Goal: Information Seeking & Learning: Learn about a topic

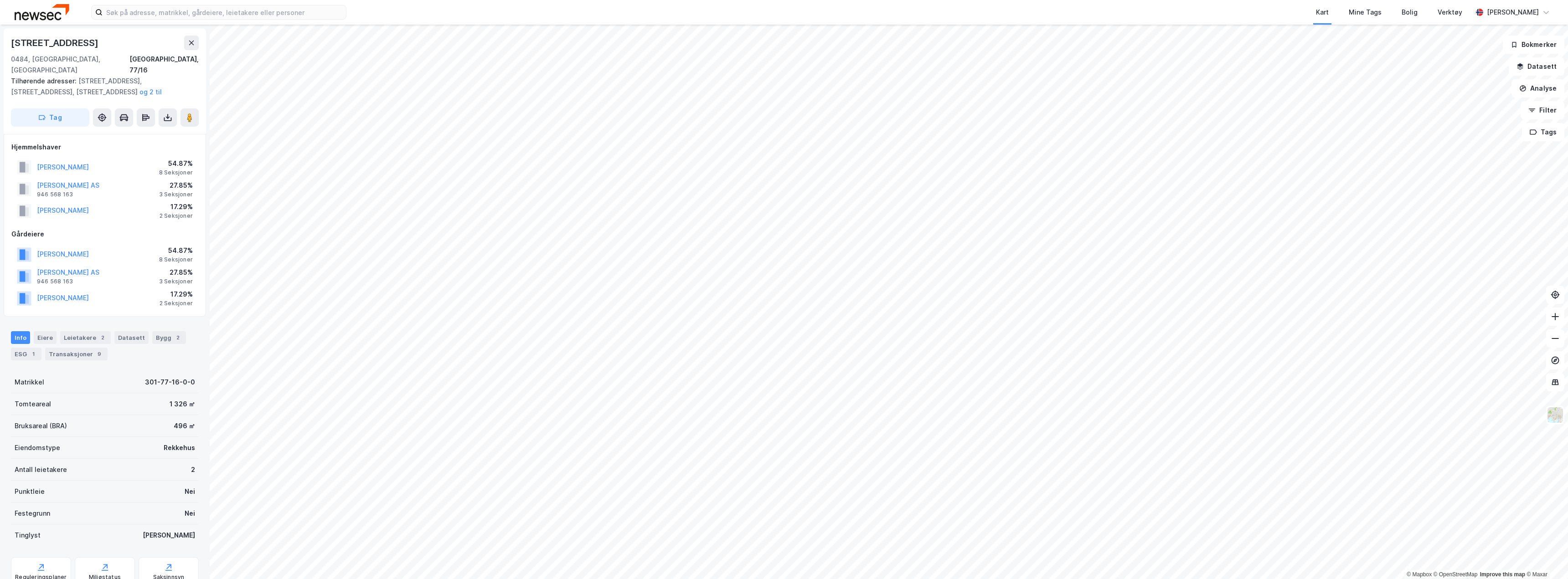
scroll to position [1, 0]
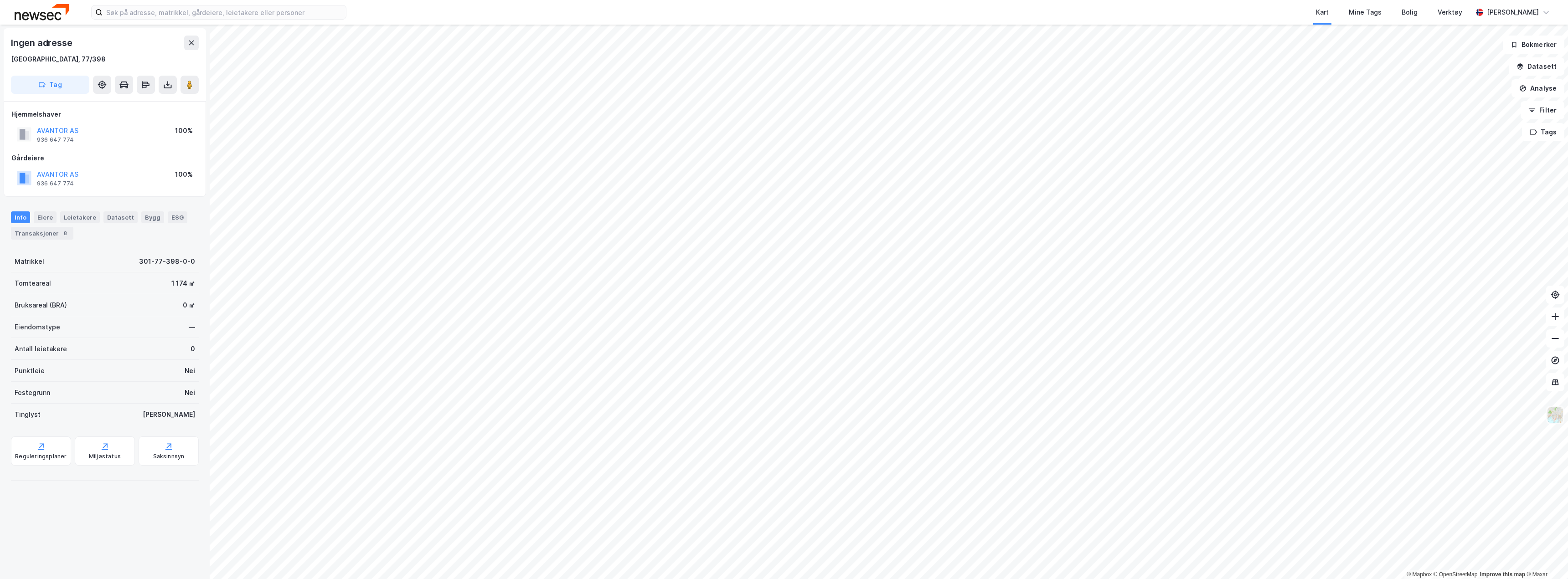
click at [1556, 418] on img at bounding box center [1555, 415] width 17 height 17
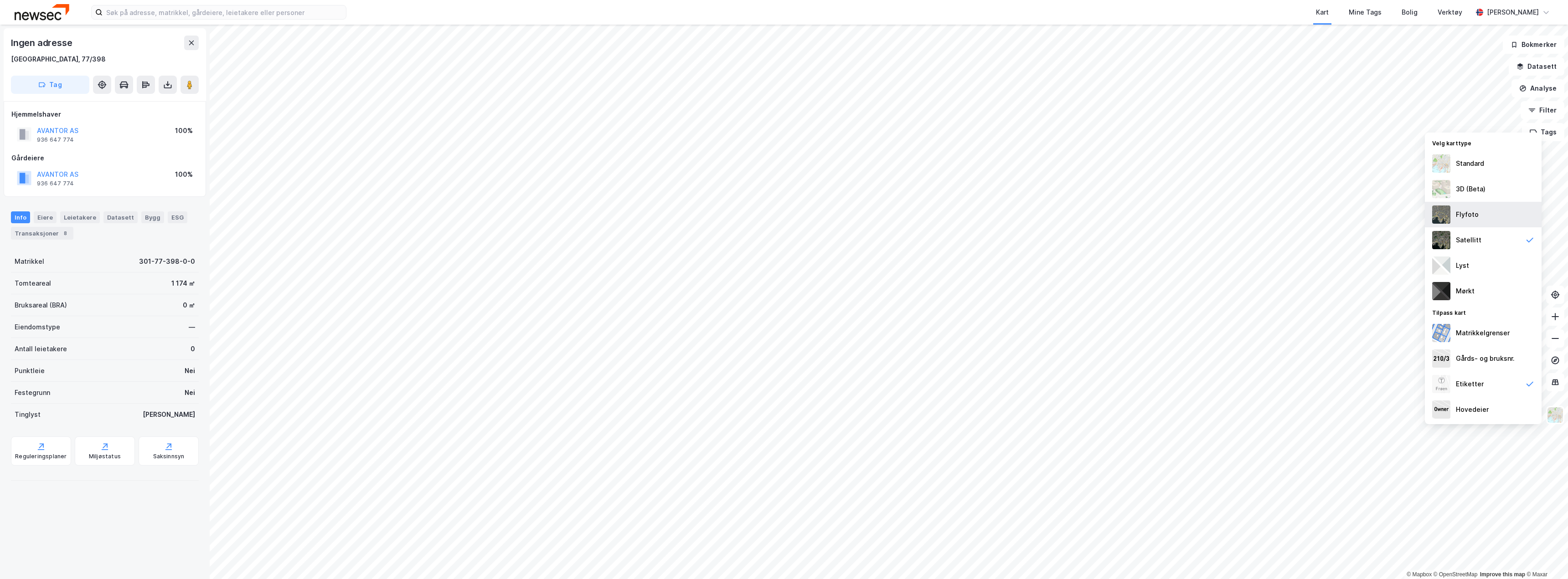
click at [1480, 215] on div "Flyfoto" at bounding box center [1483, 215] width 117 height 26
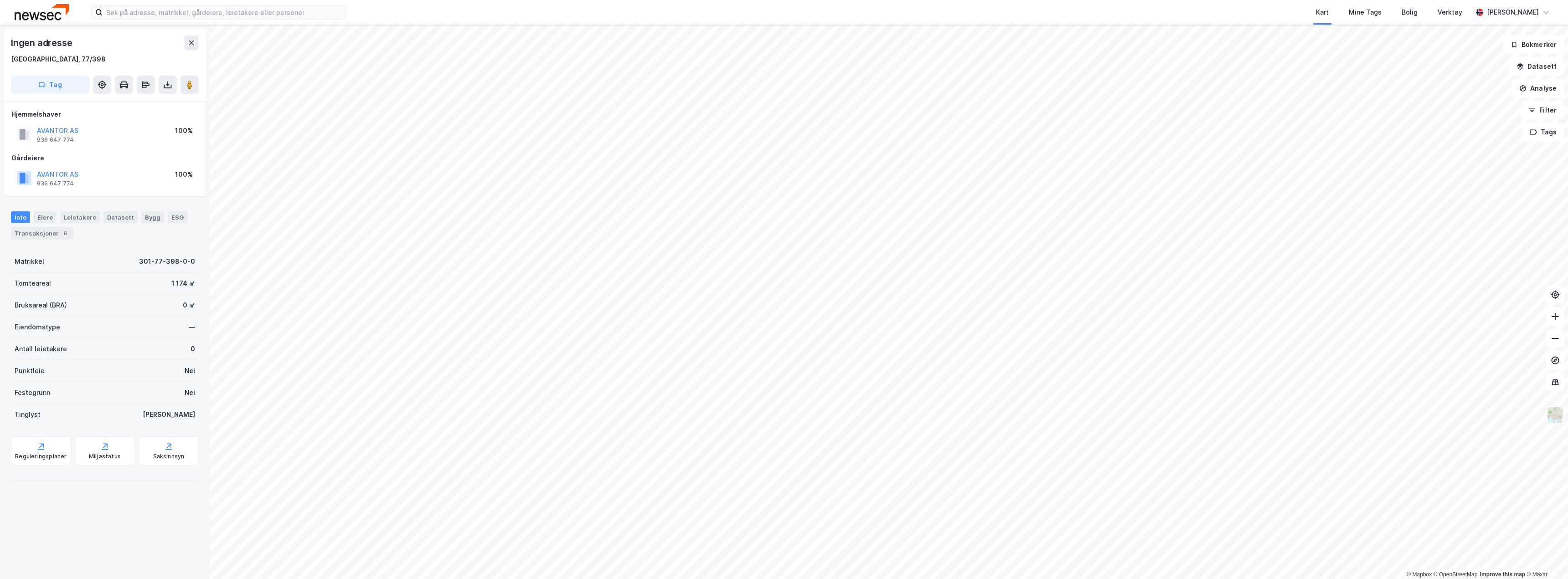
click at [1556, 417] on img at bounding box center [1555, 415] width 17 height 17
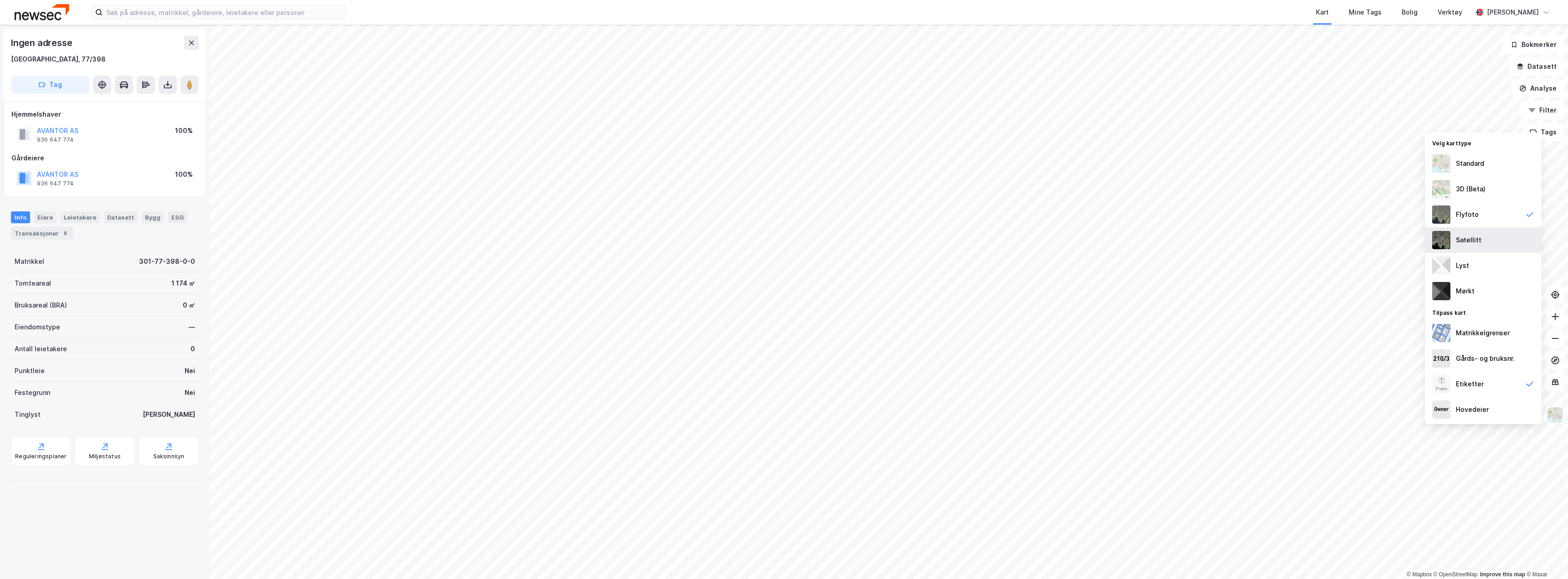
click at [1479, 238] on div "Satellitt" at bounding box center [1469, 240] width 26 height 11
